Goal: Task Accomplishment & Management: Manage account settings

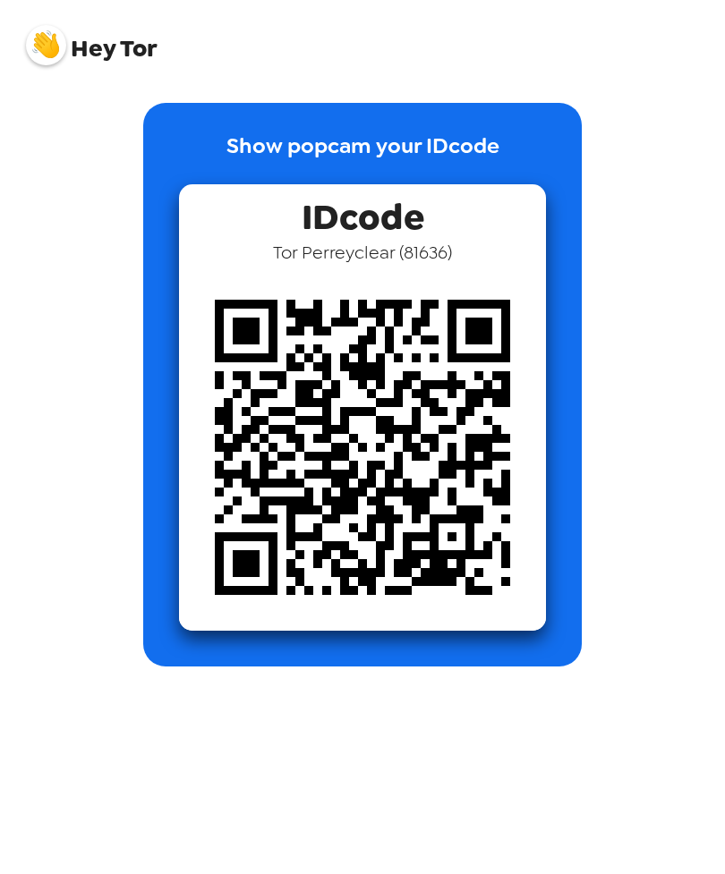
click at [633, 391] on div "Show popcam your IDcode IDcode Tor Perreyclear ( 81636 )" at bounding box center [362, 385] width 680 height 564
click at [623, 344] on div "Show popcam your IDcode IDcode Tor Perreyclear ( 81636 )" at bounding box center [362, 385] width 680 height 564
click at [89, 54] on span "Hey" at bounding box center [93, 48] width 45 height 32
click at [30, 37] on img at bounding box center [46, 45] width 40 height 40
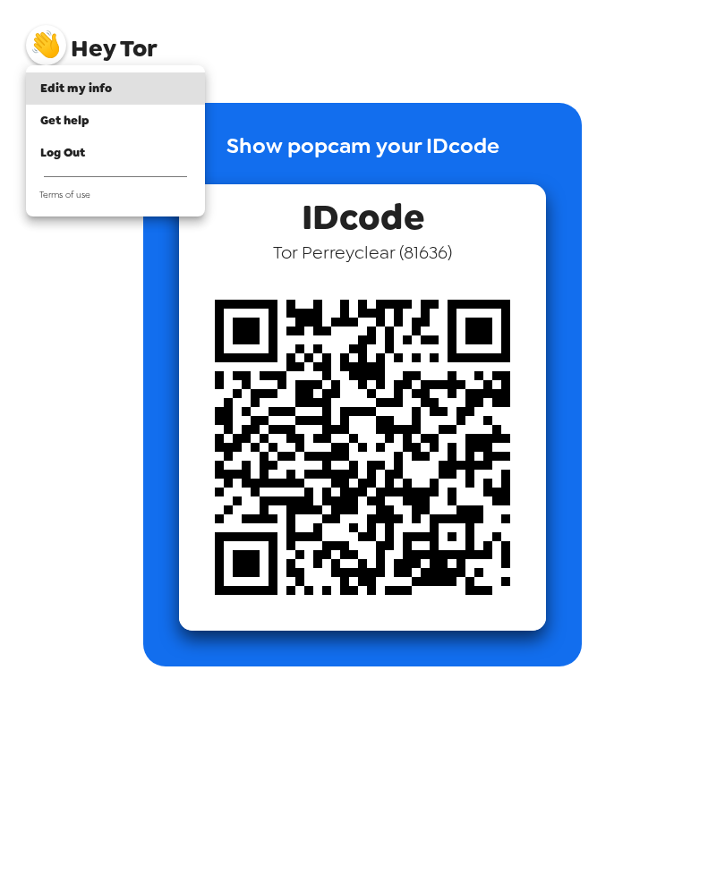
click at [344, 185] on div at bounding box center [362, 437] width 725 height 874
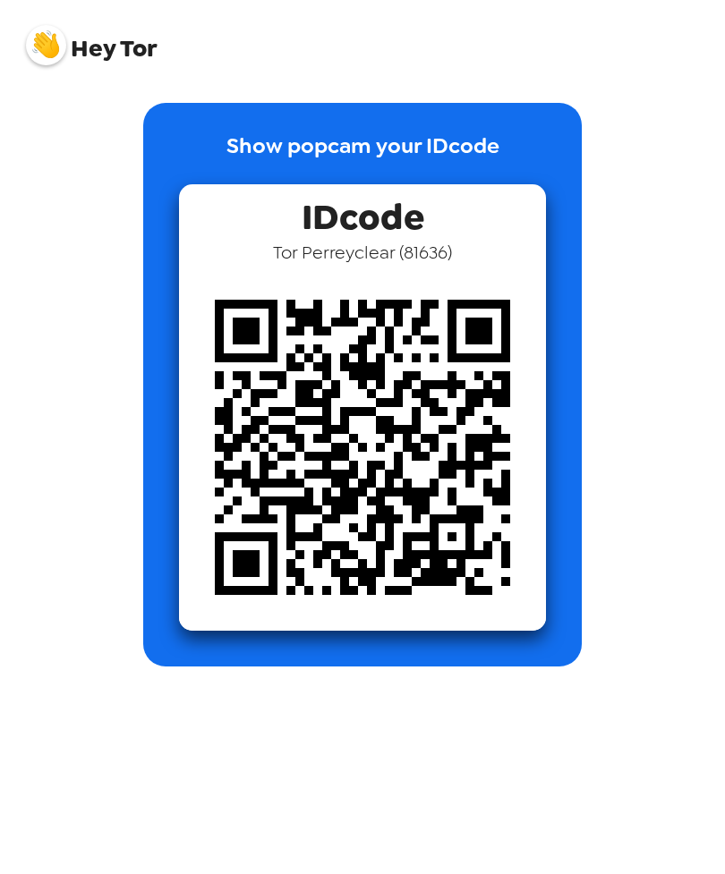
click at [410, 204] on div "Edit my info Get help Log Out Terms of use" at bounding box center [362, 437] width 725 height 874
